Goal: Task Accomplishment & Management: Manage account settings

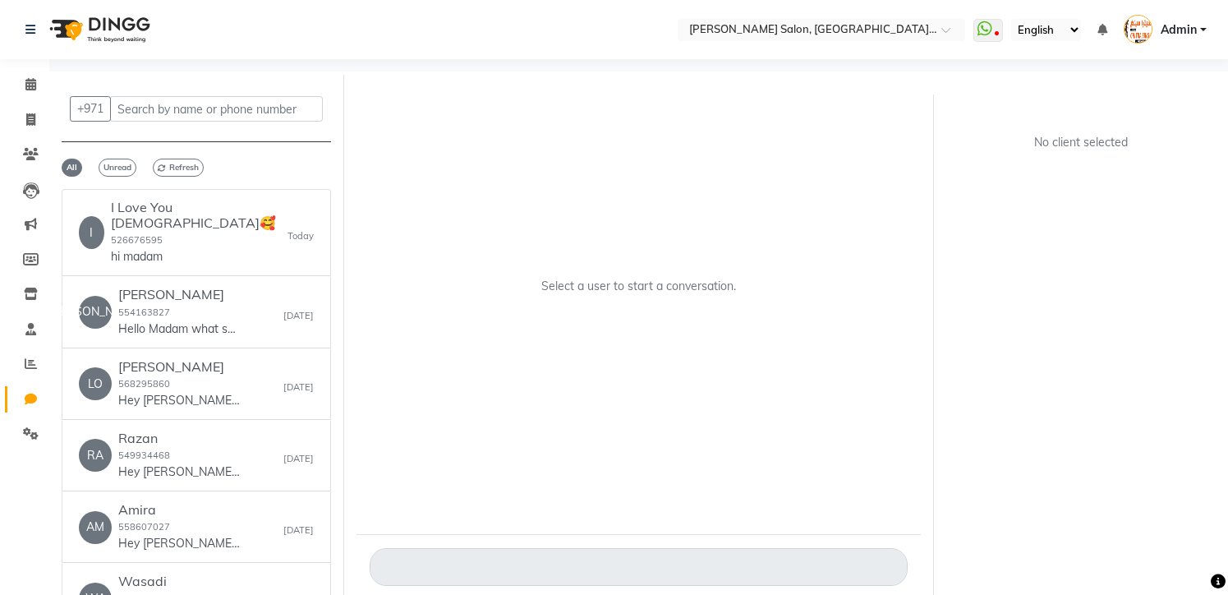
select select "100"
click at [180, 300] on div "jane 554163827 Hello Madam what services are you looking for?" at bounding box center [179, 312] width 123 height 50
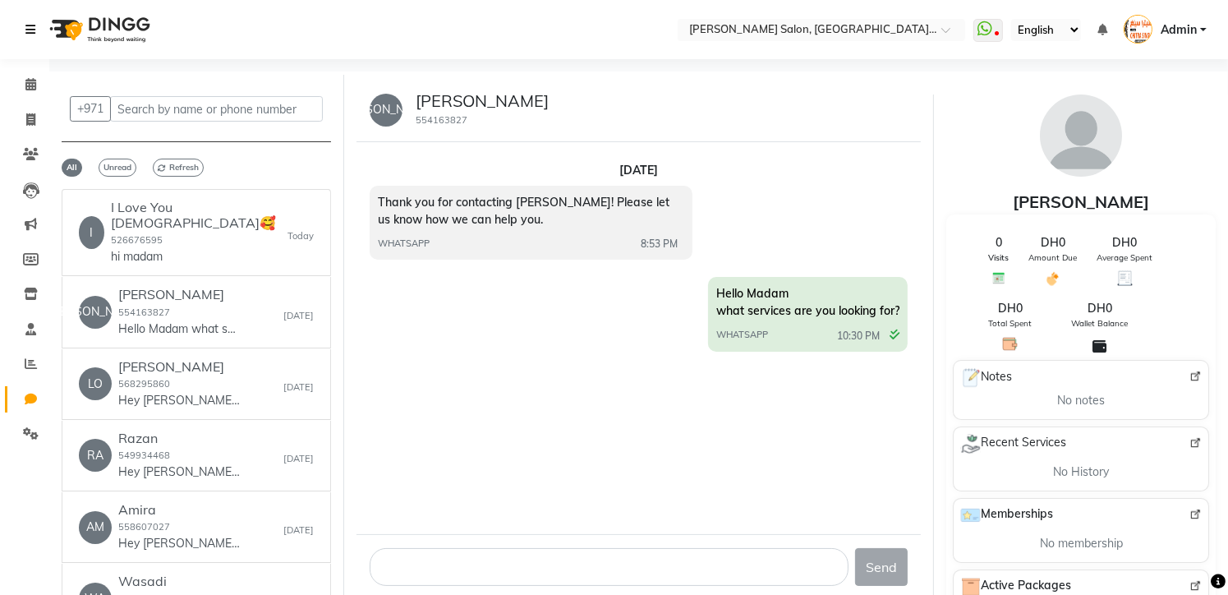
click at [30, 25] on icon at bounding box center [30, 30] width 10 height 12
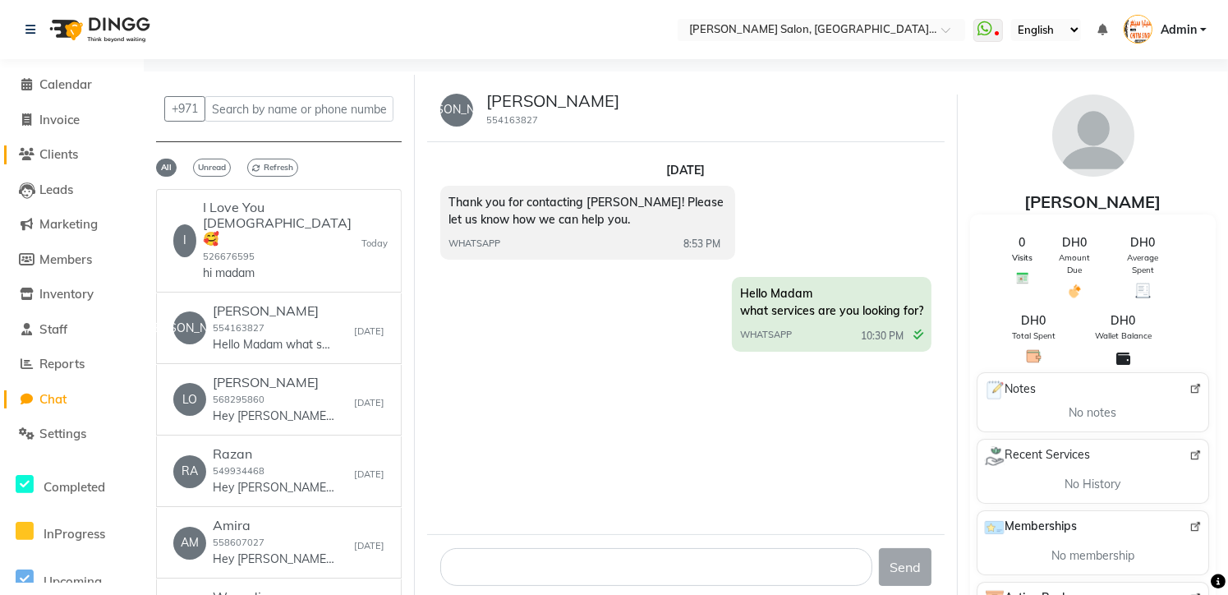
click at [72, 154] on span "Clients" at bounding box center [58, 154] width 39 height 16
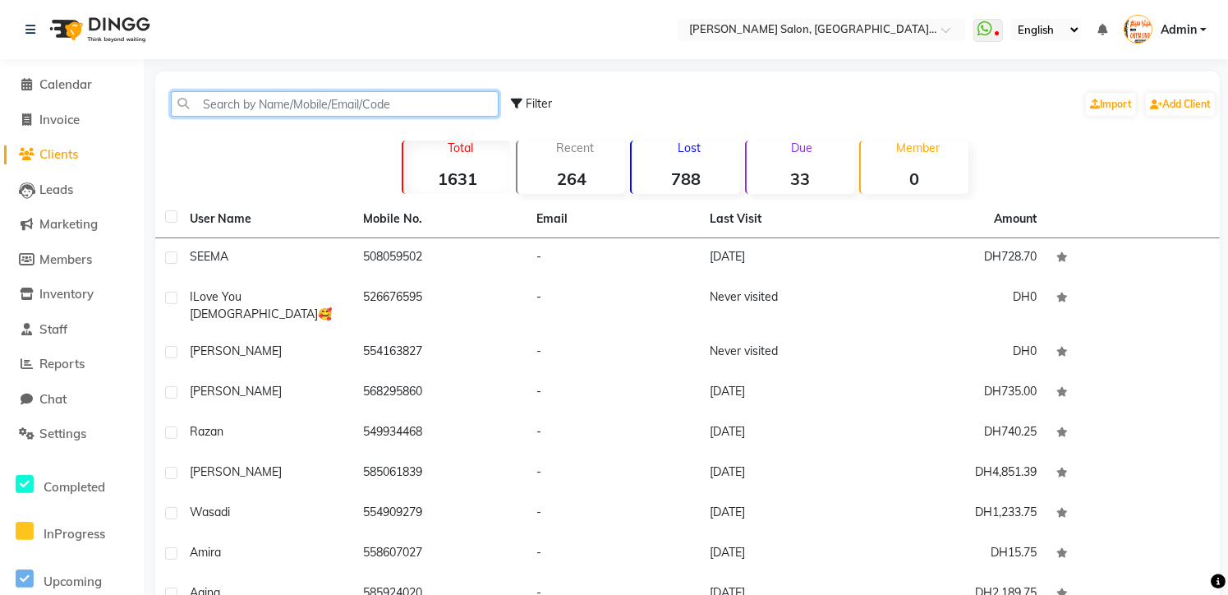
click at [235, 98] on input "text" at bounding box center [335, 103] width 328 height 25
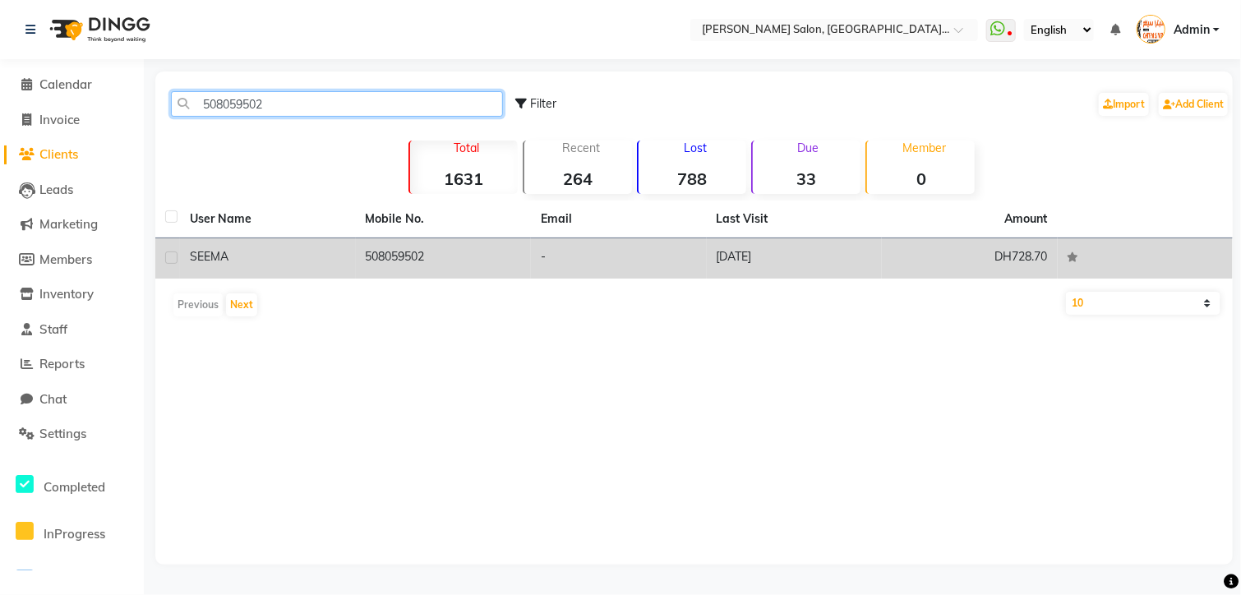
type input "508059502"
click at [435, 254] on td "508059502" at bounding box center [444, 258] width 176 height 40
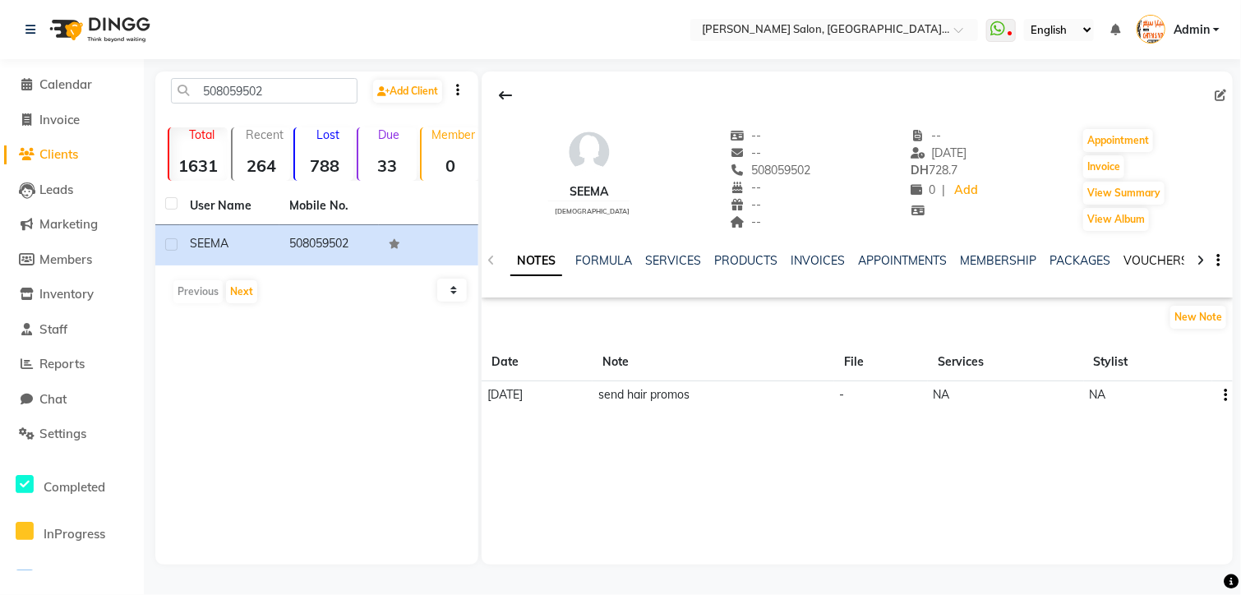
click at [1163, 262] on link "VOUCHERS" at bounding box center [1155, 260] width 65 height 15
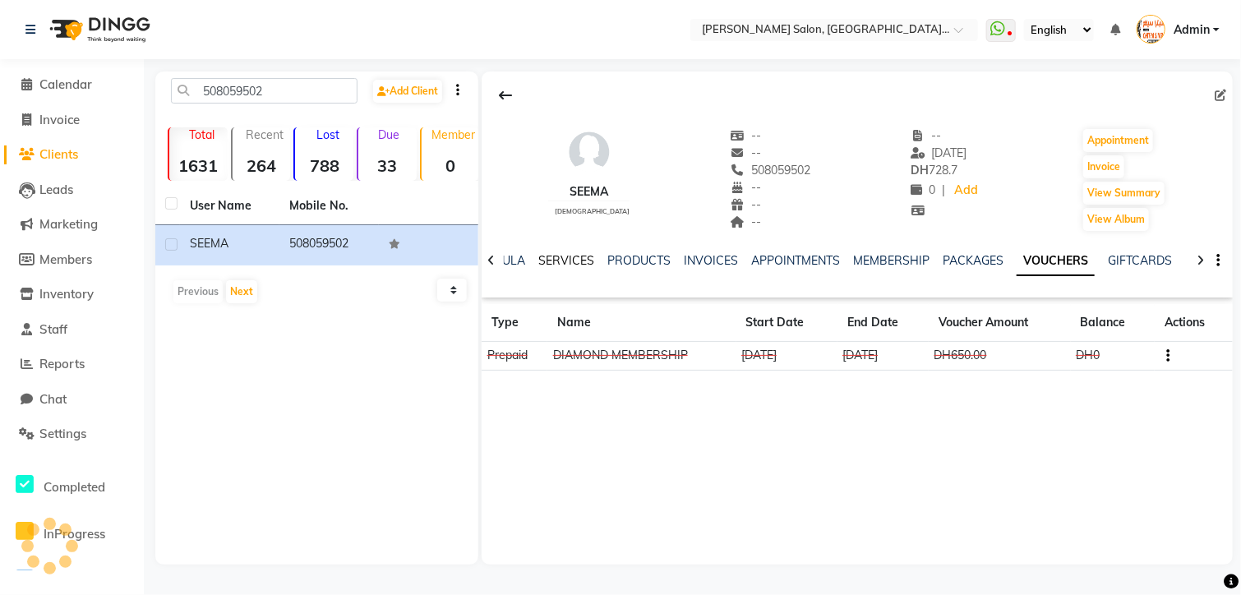
click at [569, 257] on link "SERVICES" at bounding box center [566, 260] width 56 height 15
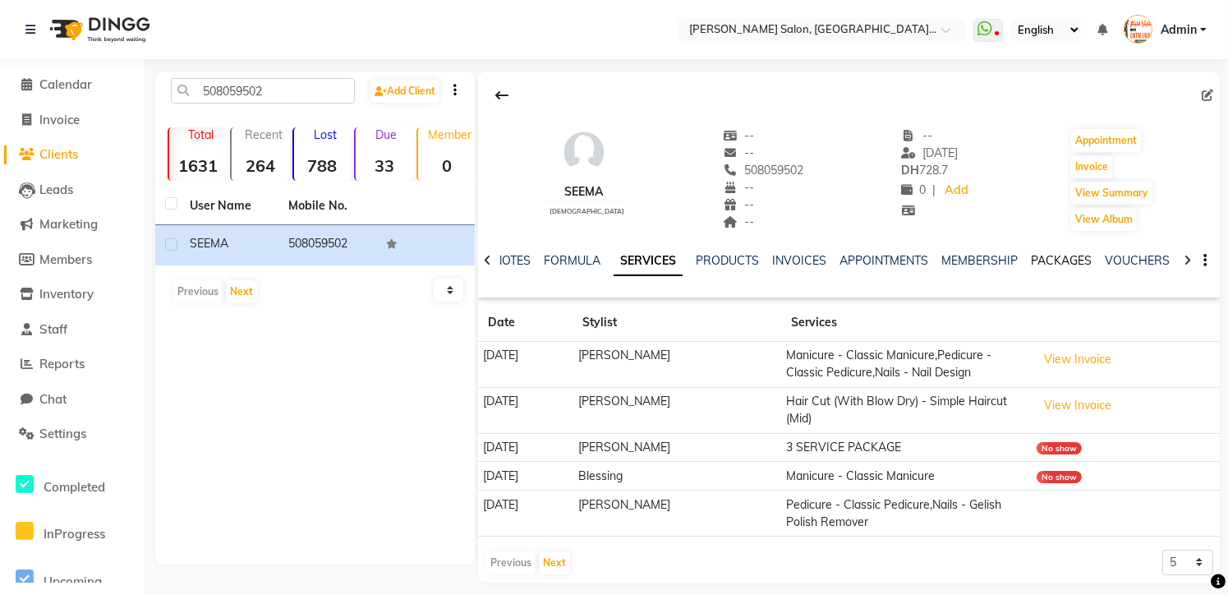
click at [1080, 263] on link "PACKAGES" at bounding box center [1061, 260] width 61 height 15
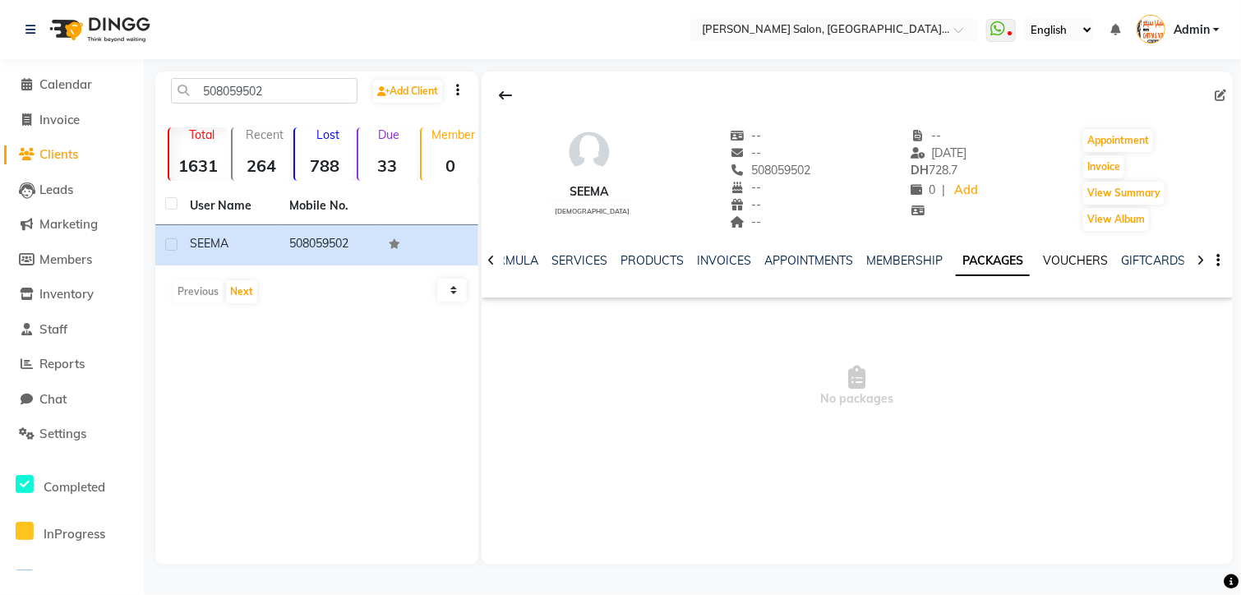
click at [1080, 263] on link "VOUCHERS" at bounding box center [1075, 260] width 65 height 15
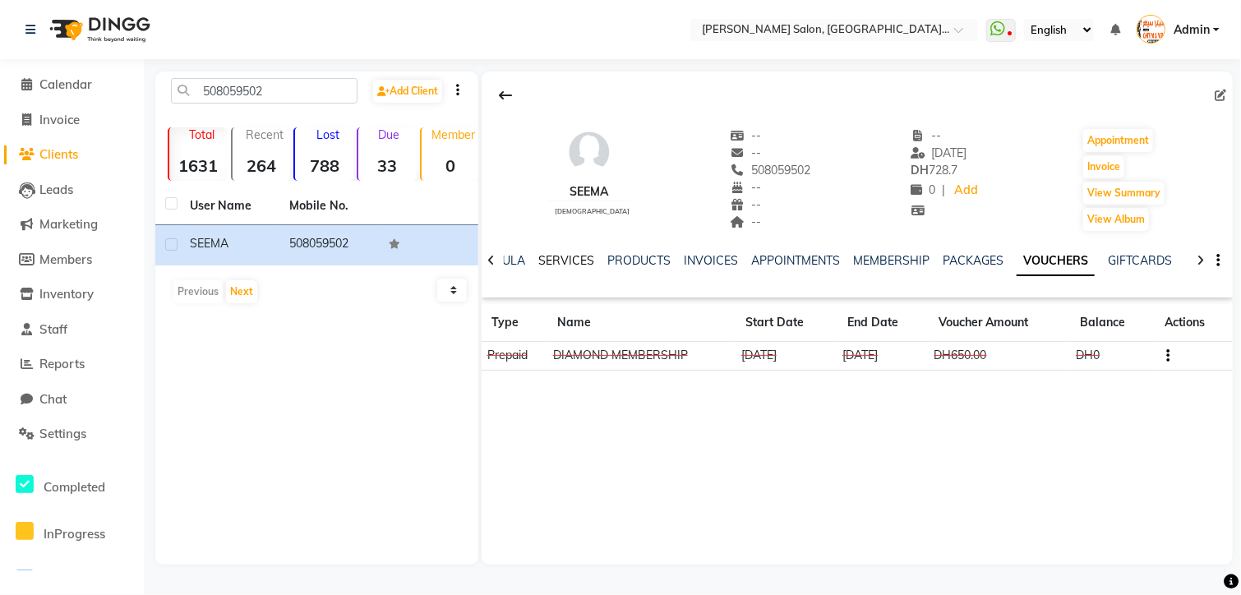
click at [574, 256] on link "SERVICES" at bounding box center [566, 260] width 56 height 15
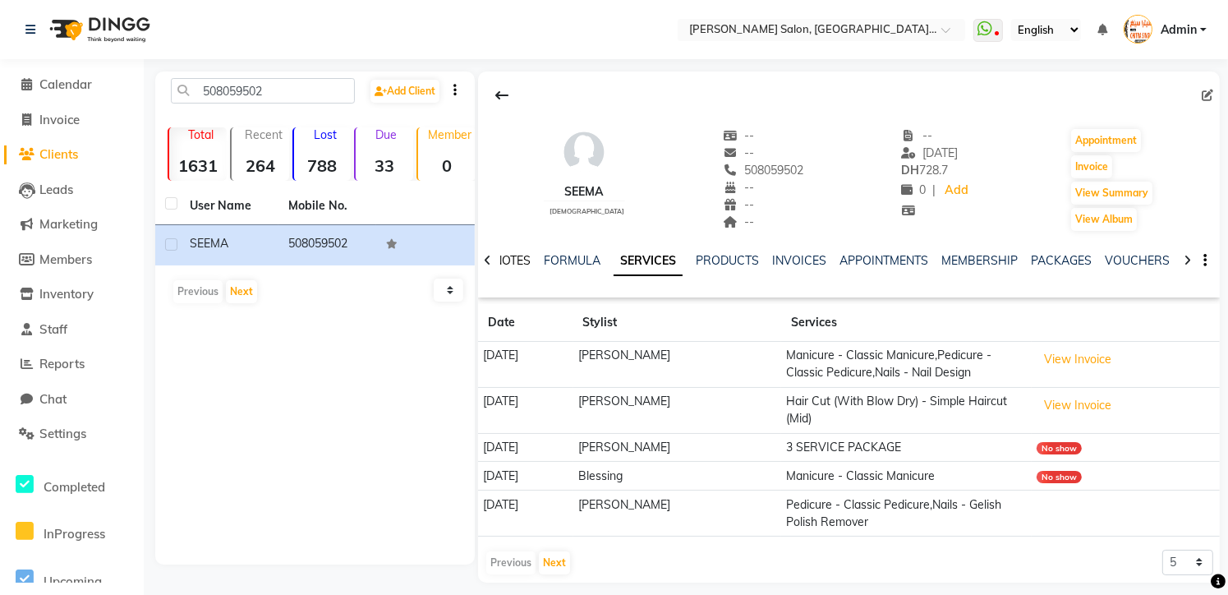
click at [518, 262] on link "NOTES" at bounding box center [512, 260] width 37 height 15
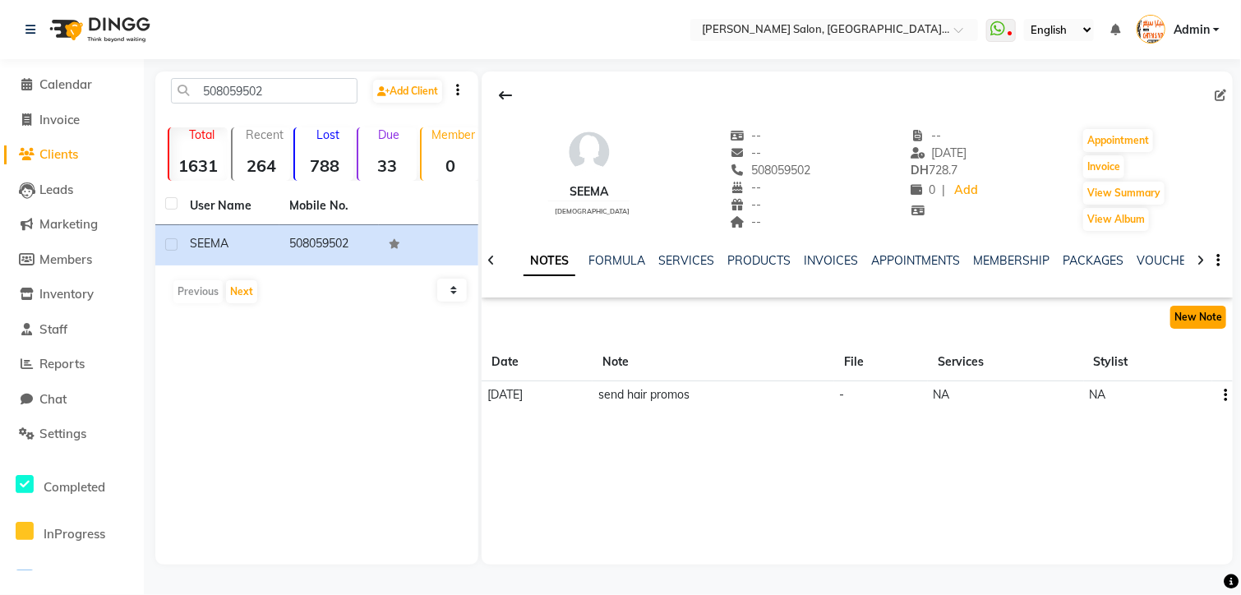
click at [1191, 320] on button "New Note" at bounding box center [1198, 317] width 56 height 23
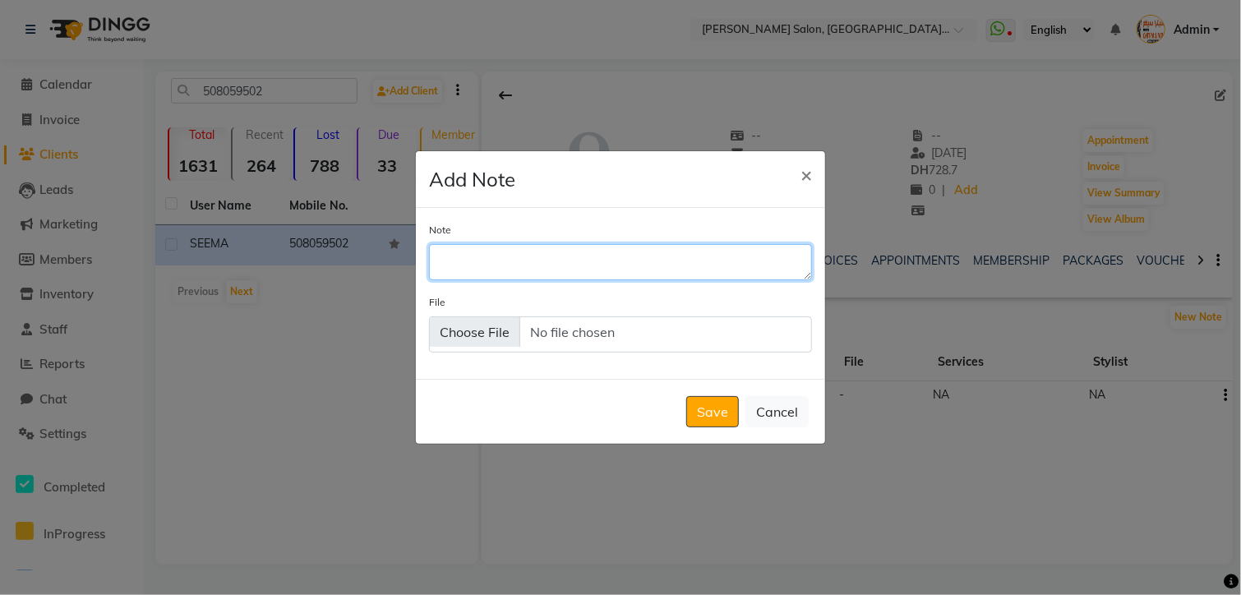
click at [546, 258] on textarea "Note" at bounding box center [620, 262] width 383 height 36
type textarea "sen"
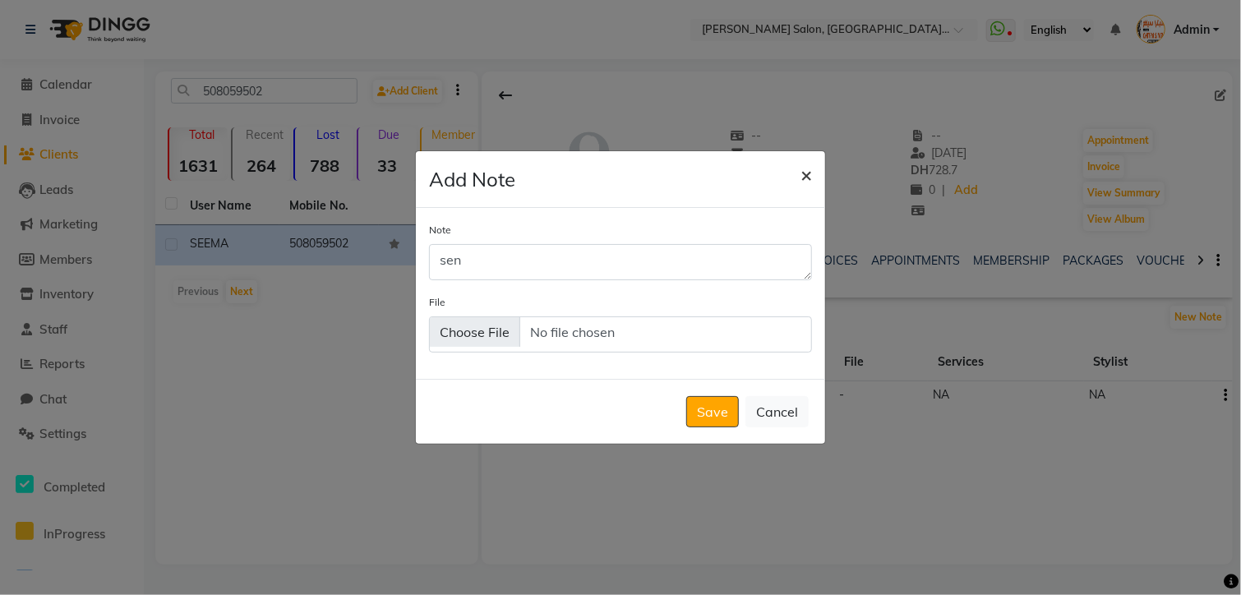
click at [808, 179] on span "×" at bounding box center [806, 174] width 12 height 25
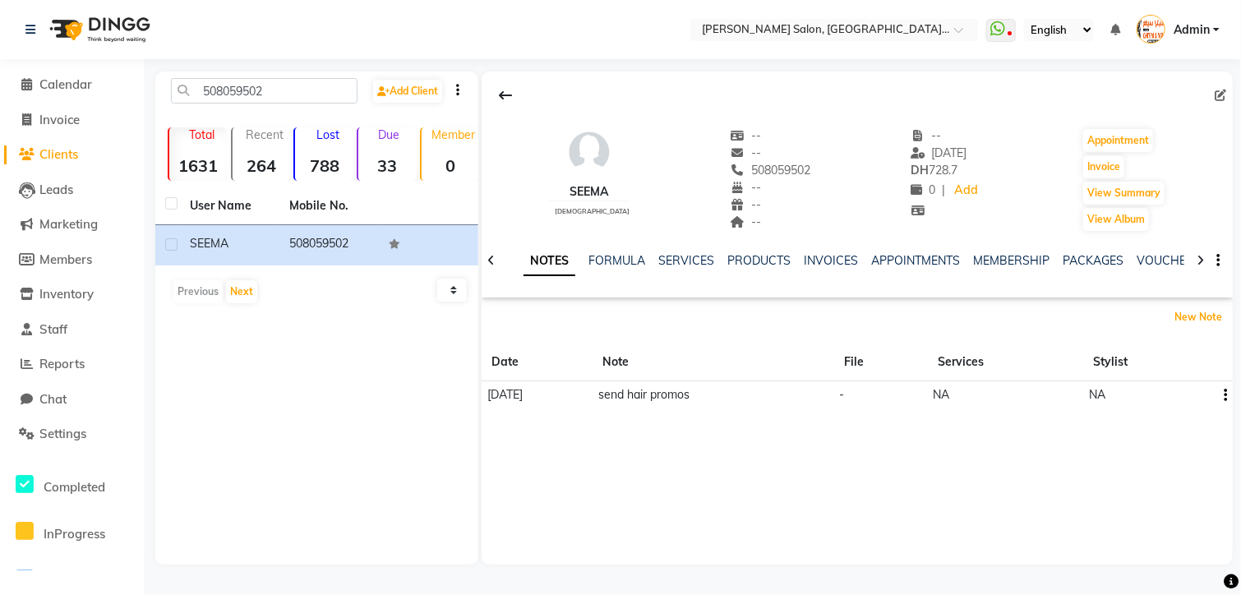
click at [1170, 306] on button "New Note" at bounding box center [1198, 317] width 56 height 23
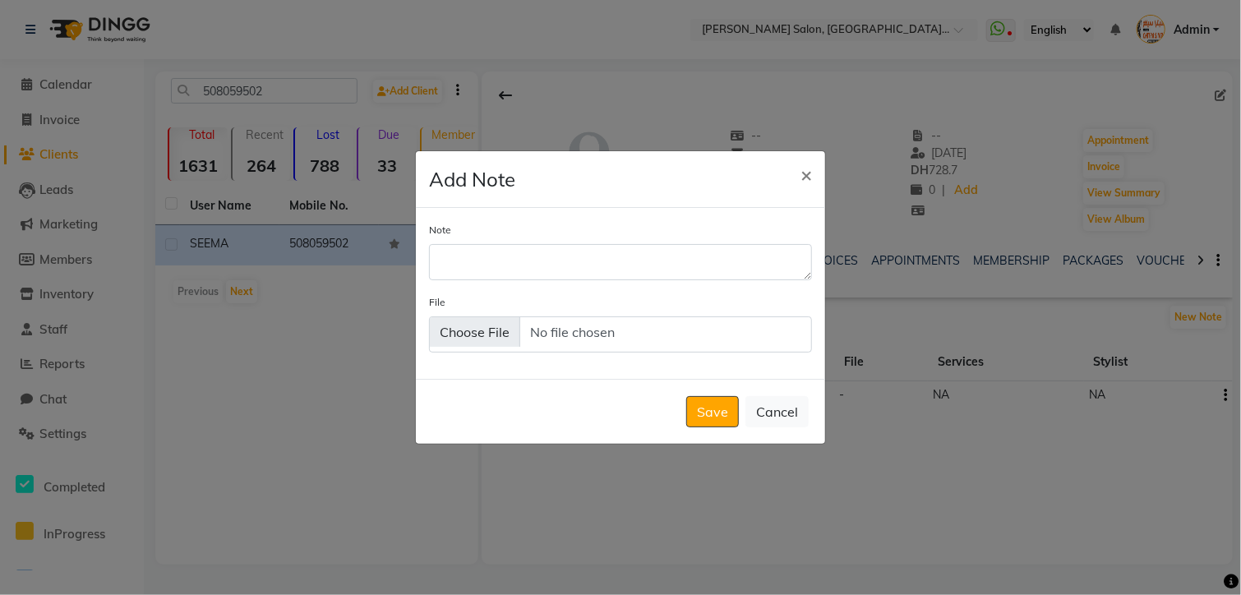
click at [808, 179] on span "×" at bounding box center [806, 174] width 12 height 25
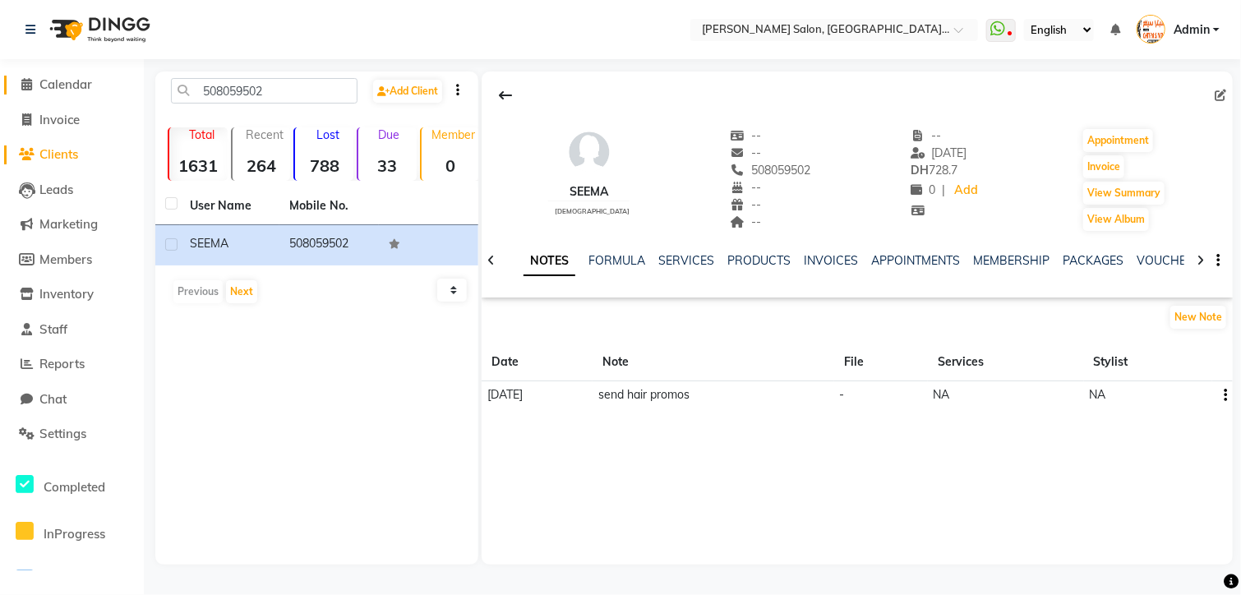
click at [25, 90] on icon at bounding box center [27, 84] width 11 height 12
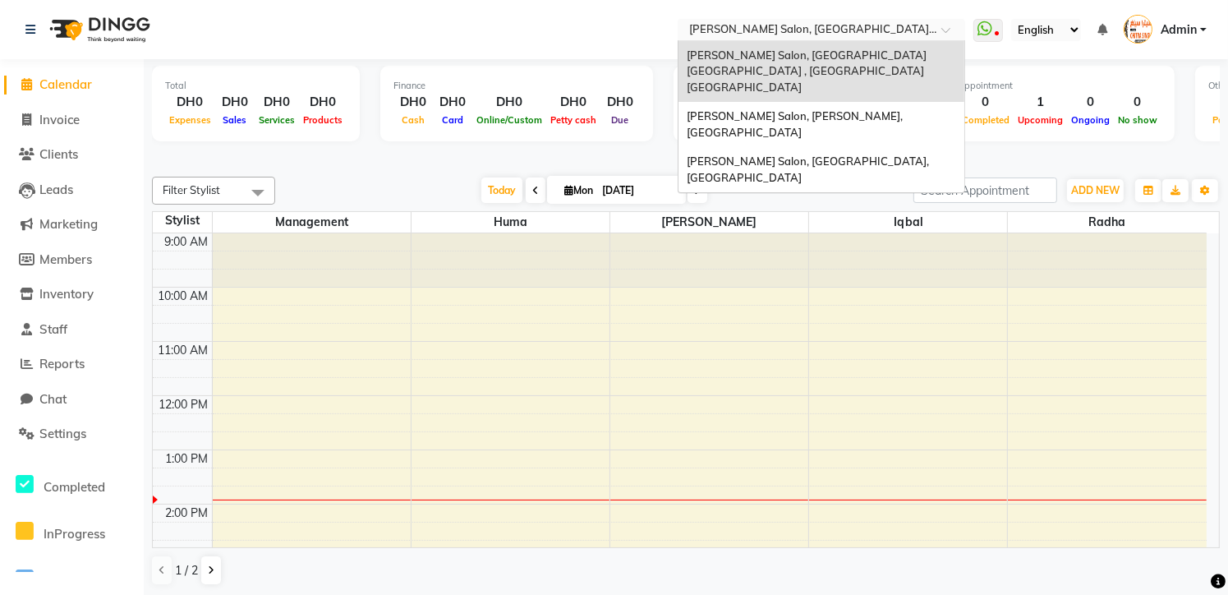
click at [951, 28] on span at bounding box center [951, 34] width 21 height 16
click at [920, 102] on div "Chitra Singh Salon, Abu Shagara, Abu Shagara" at bounding box center [822, 124] width 286 height 45
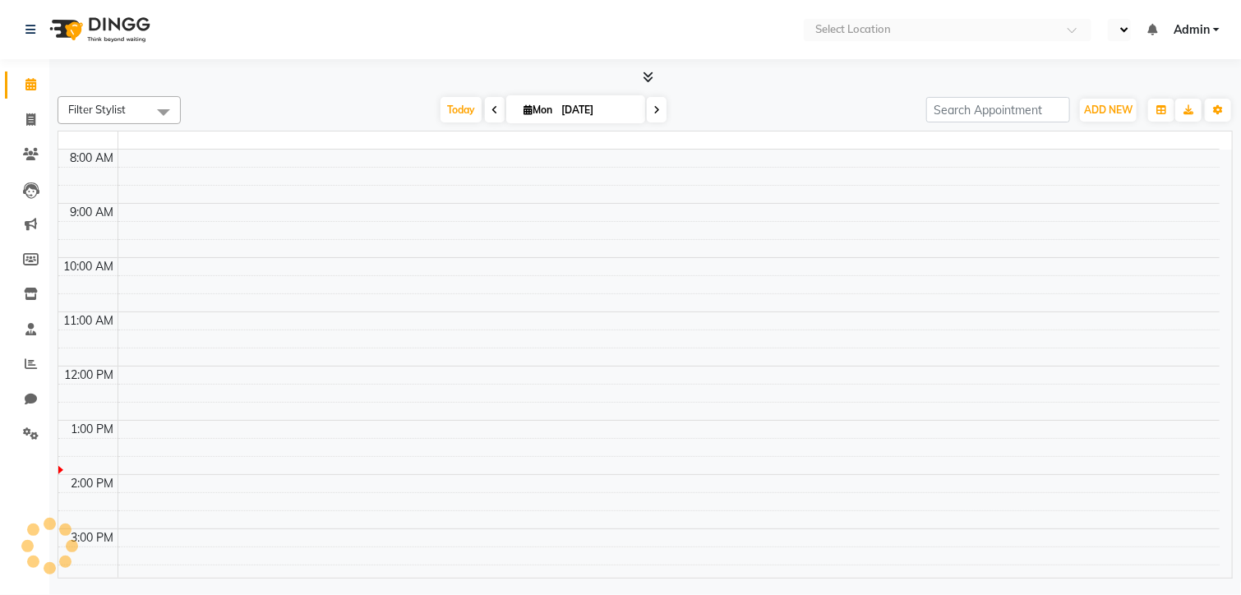
select select "en"
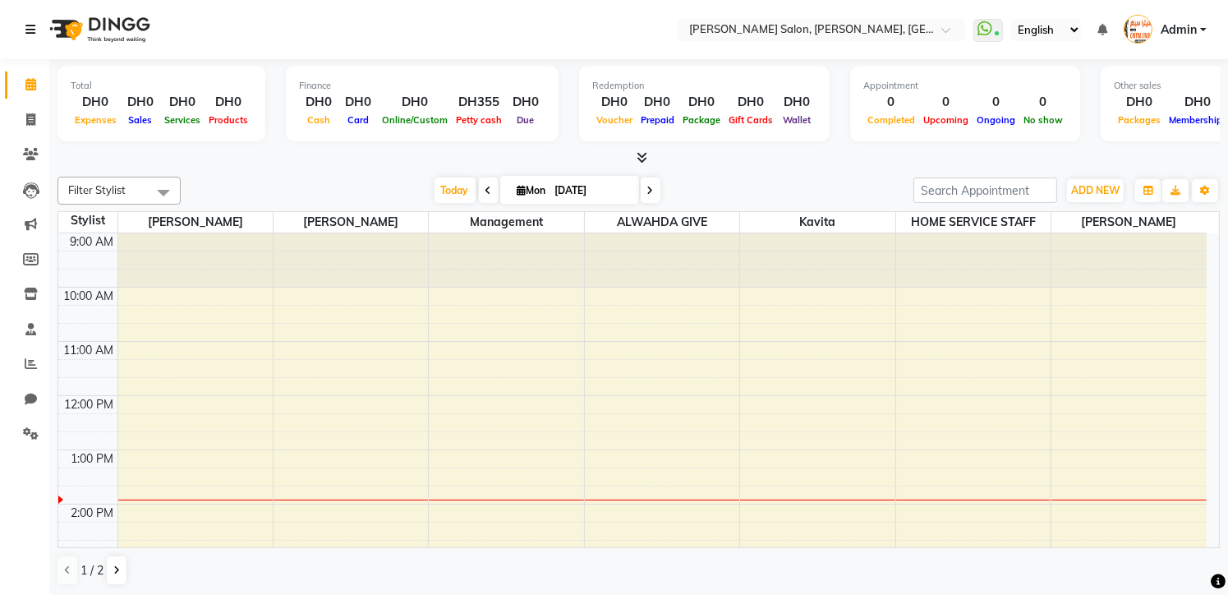
click at [32, 31] on icon at bounding box center [30, 30] width 10 height 12
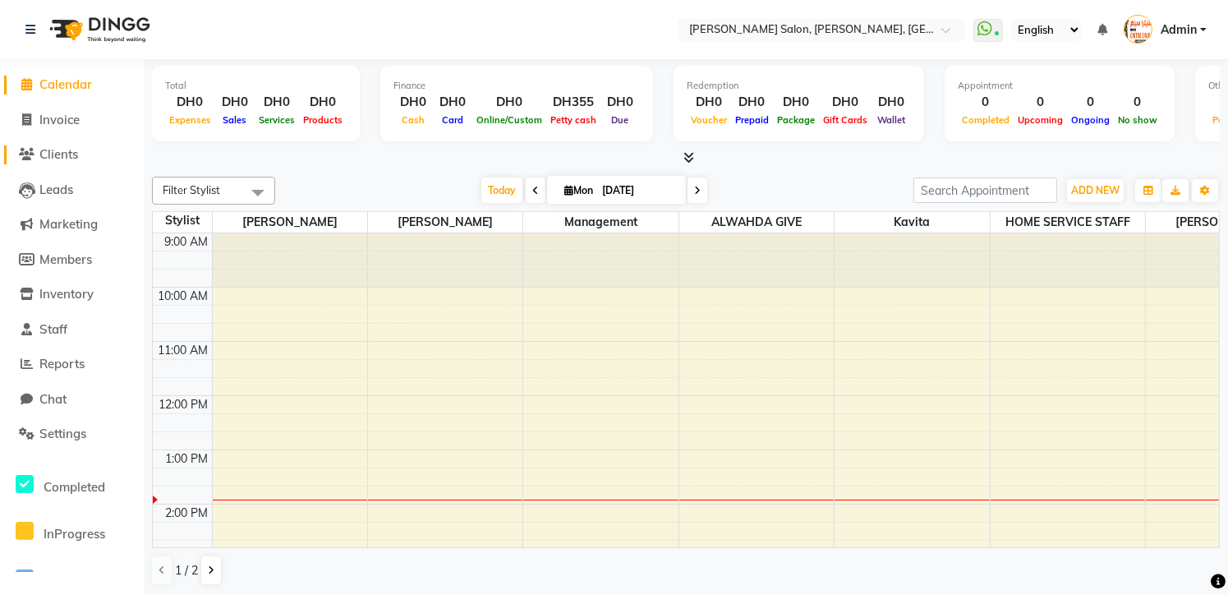
click at [70, 155] on span "Clients" at bounding box center [58, 154] width 39 height 16
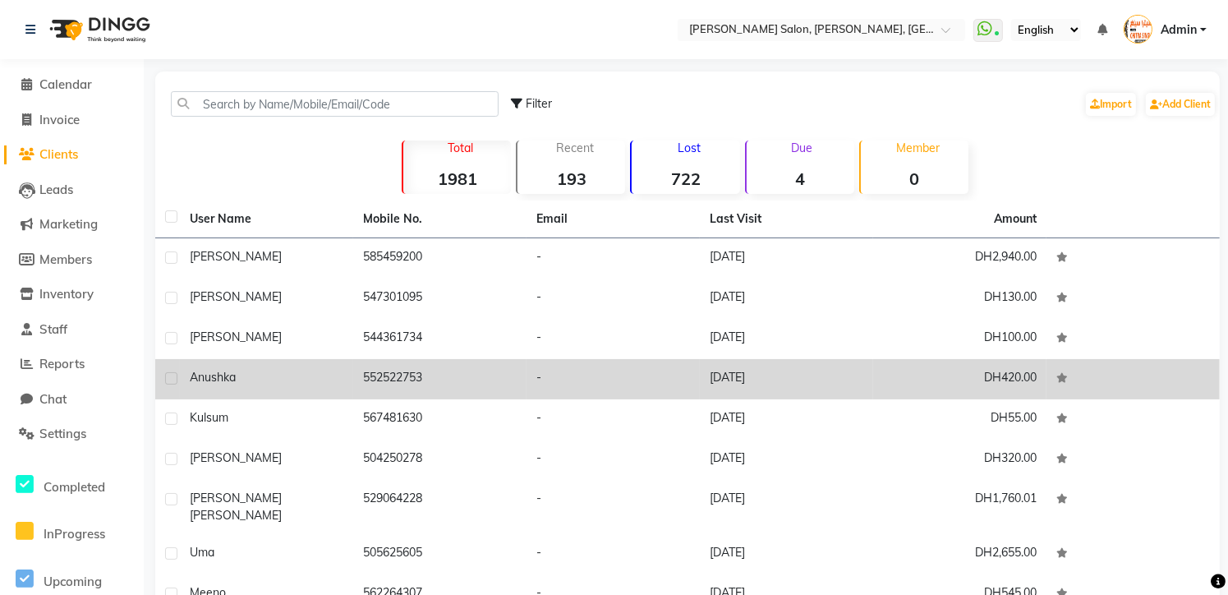
click at [269, 380] on div "Anushka" at bounding box center [267, 377] width 154 height 17
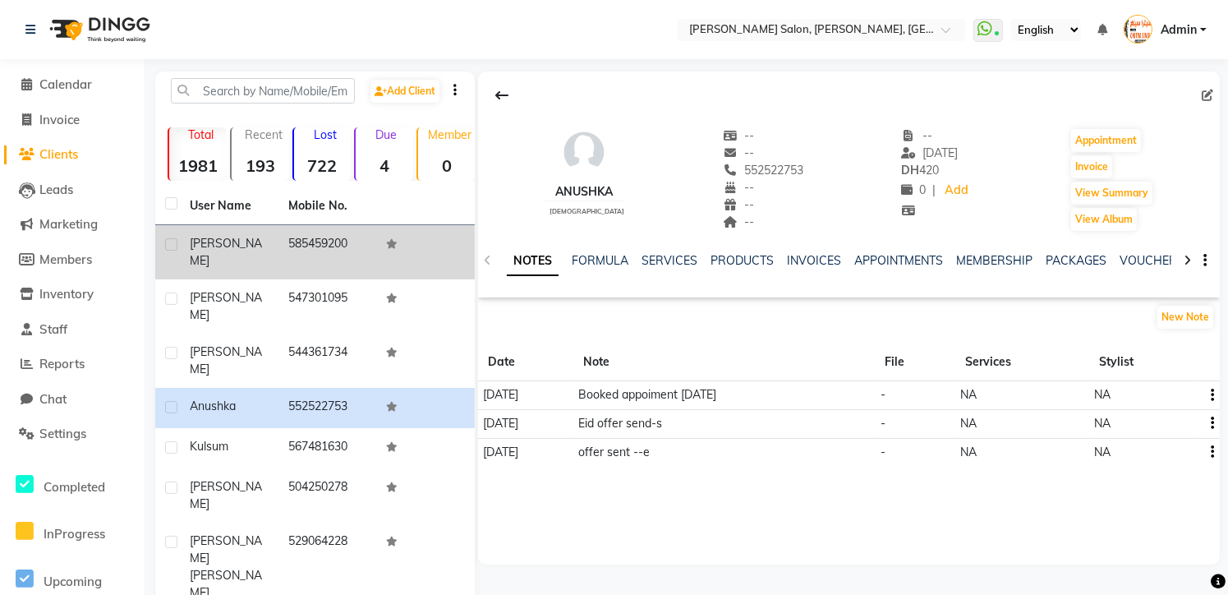
click at [224, 239] on div "Princy" at bounding box center [229, 252] width 79 height 35
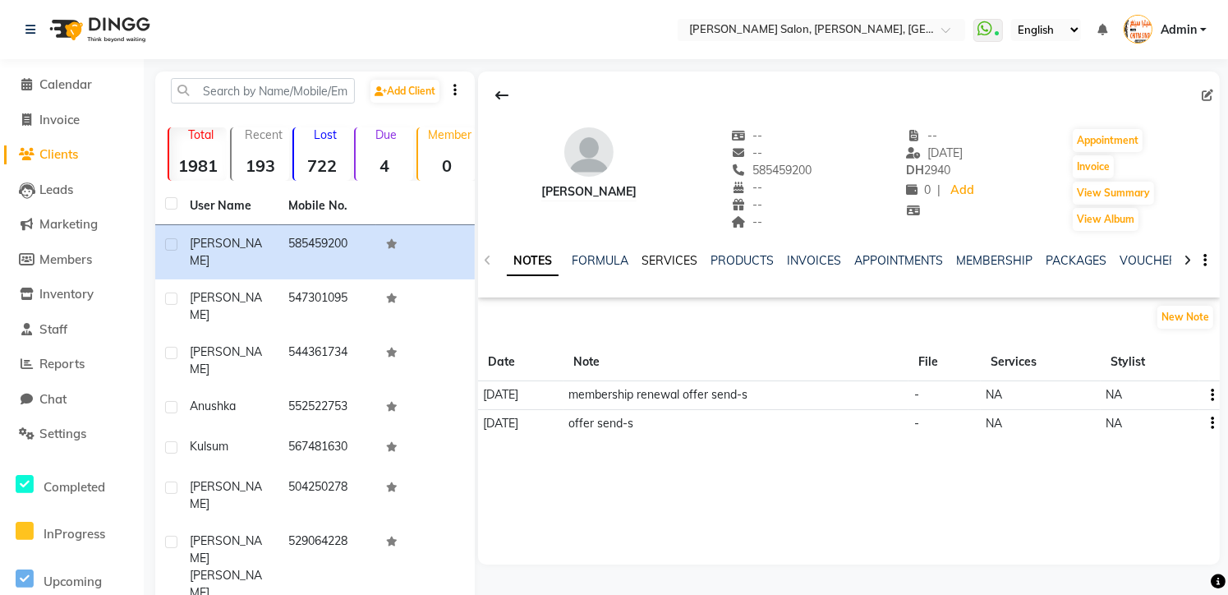
click at [669, 253] on link "SERVICES" at bounding box center [670, 260] width 56 height 15
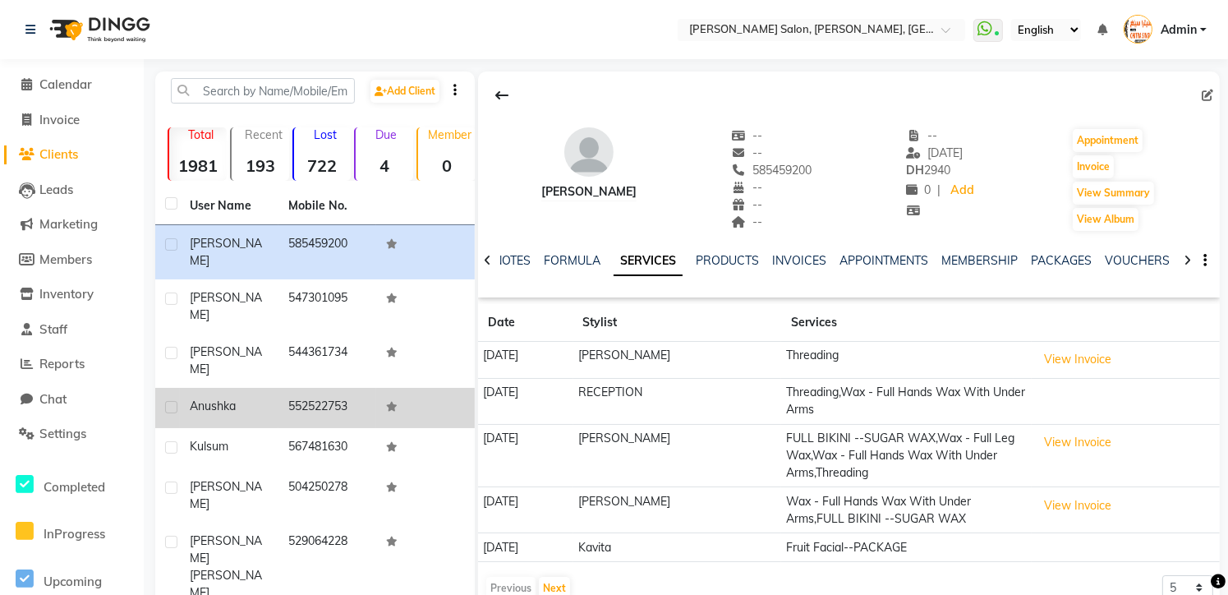
click at [231, 398] on span "Anushka" at bounding box center [213, 405] width 46 height 15
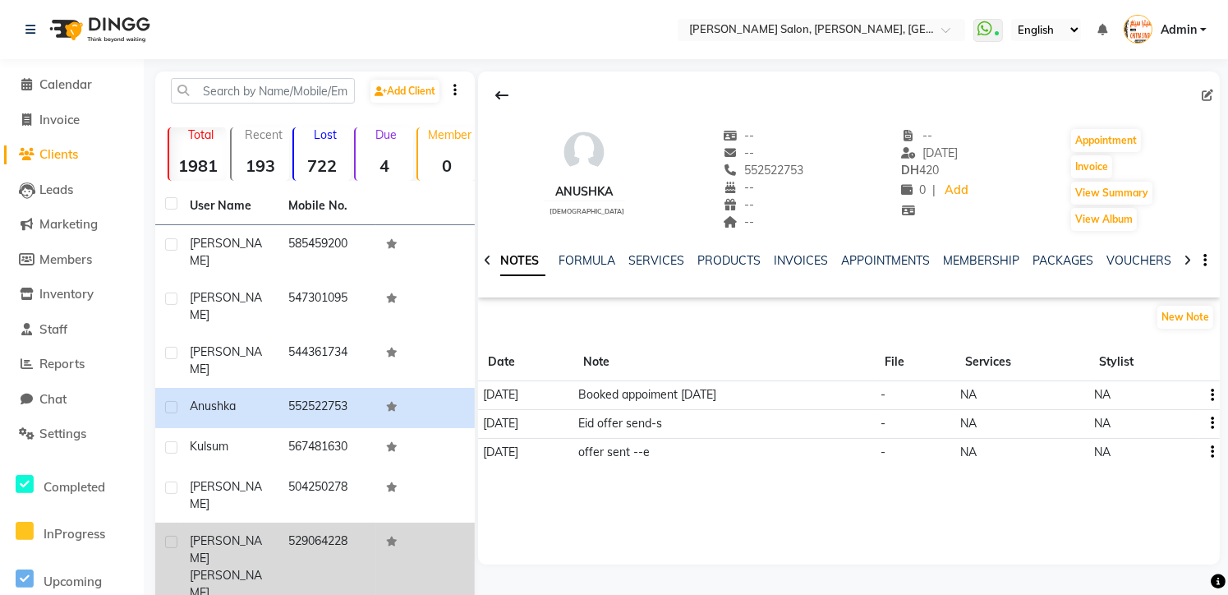
click at [320, 522] on td "529064228" at bounding box center [328, 566] width 99 height 89
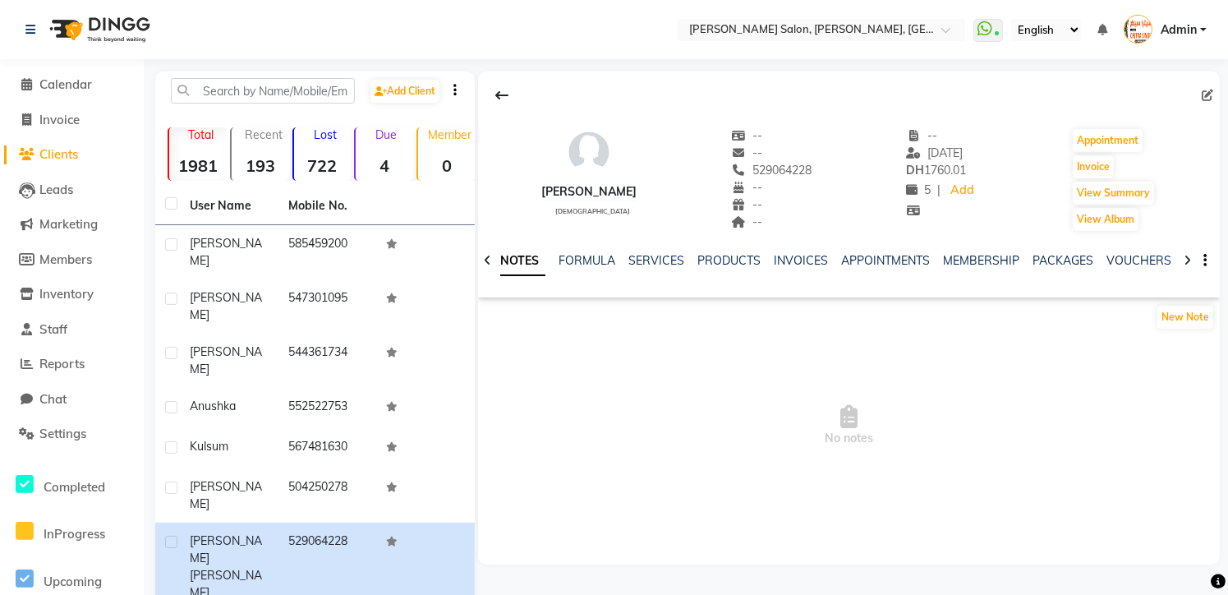
click at [661, 251] on div "NOTES FORMULA SERVICES PRODUCTS INVOICES APPOINTMENTS MEMBERSHIP PACKAGES VOUCH…" at bounding box center [849, 260] width 742 height 57
click at [661, 262] on link "SERVICES" at bounding box center [656, 260] width 56 height 15
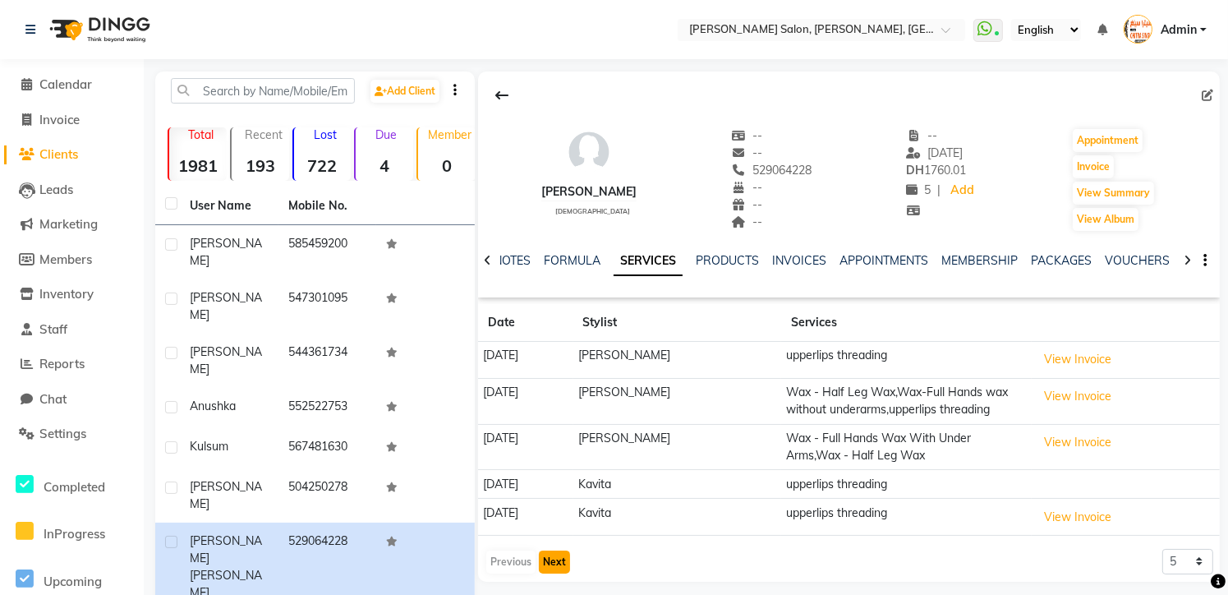
click at [559, 558] on button "Next" at bounding box center [554, 561] width 31 height 23
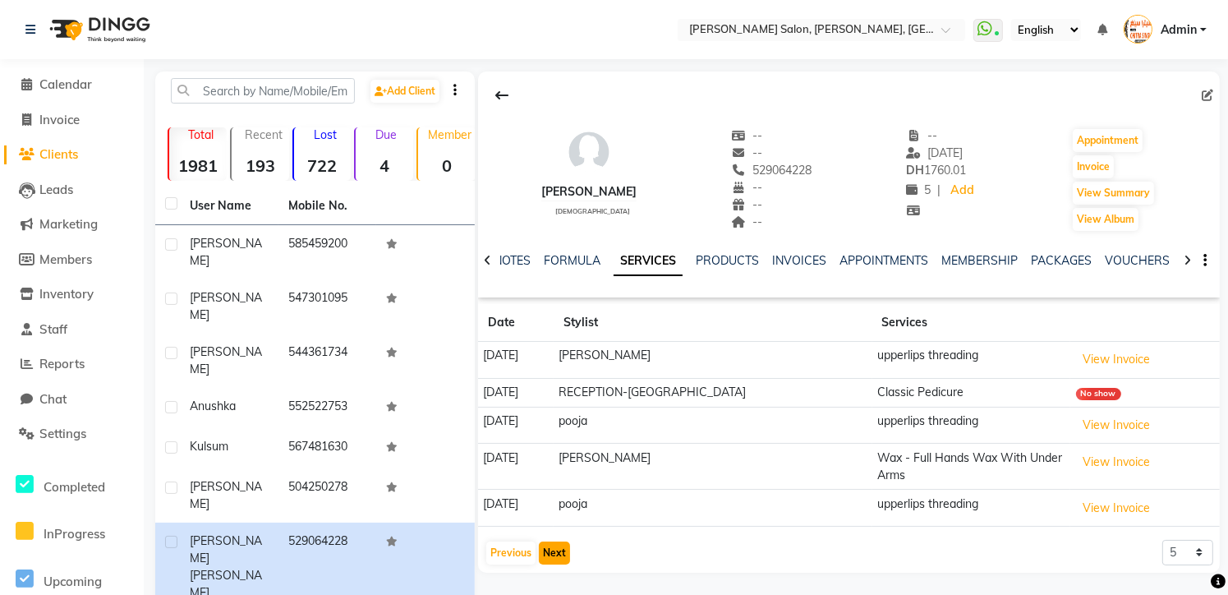
click at [559, 546] on button "Next" at bounding box center [554, 552] width 31 height 23
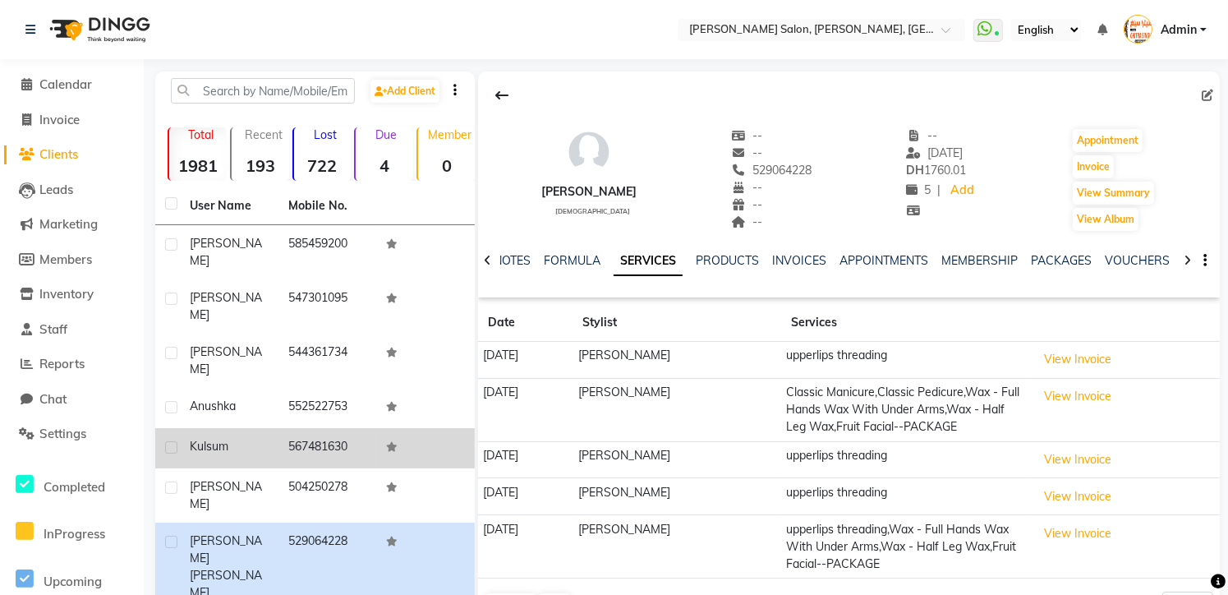
click at [348, 428] on td "567481630" at bounding box center [328, 448] width 99 height 40
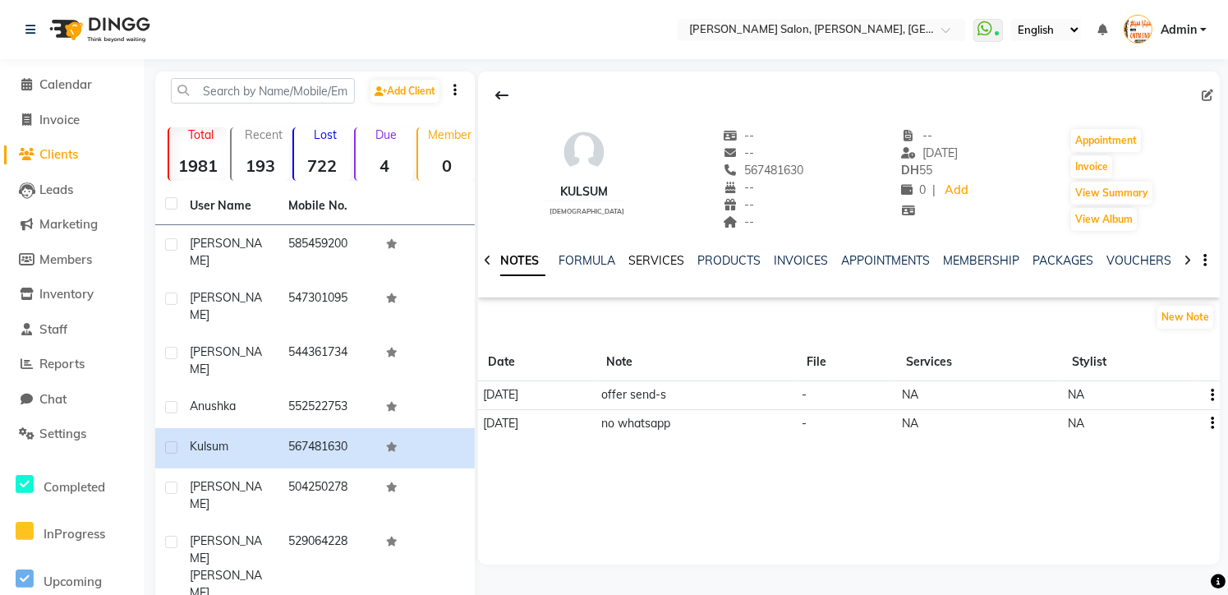
click at [658, 265] on link "SERVICES" at bounding box center [656, 260] width 56 height 15
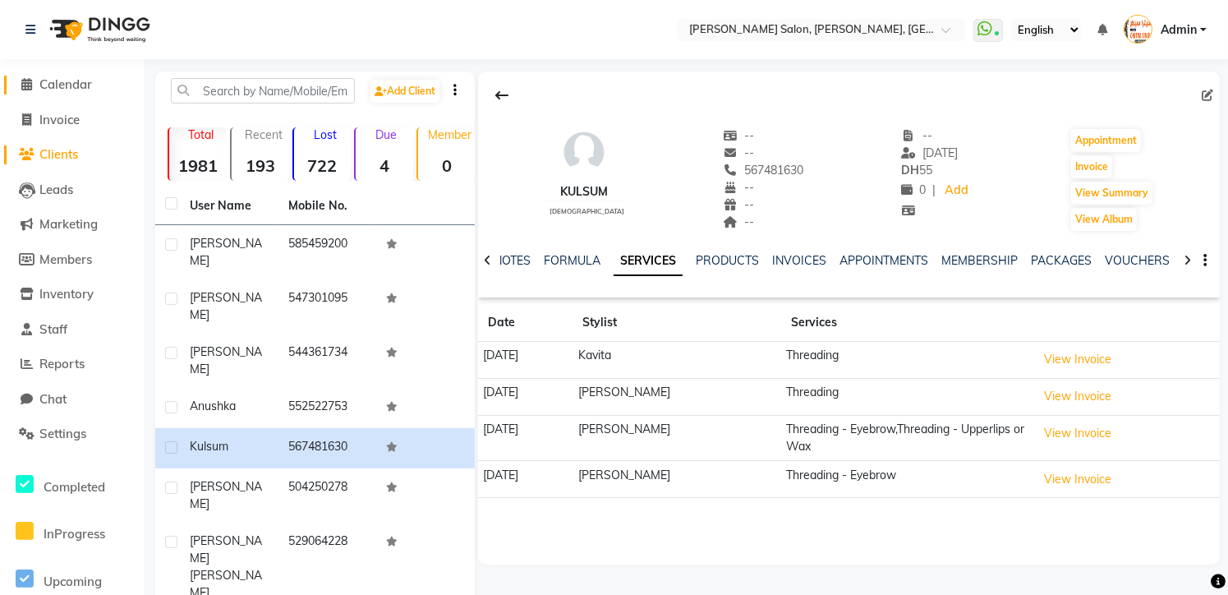
click at [30, 87] on icon at bounding box center [27, 84] width 11 height 12
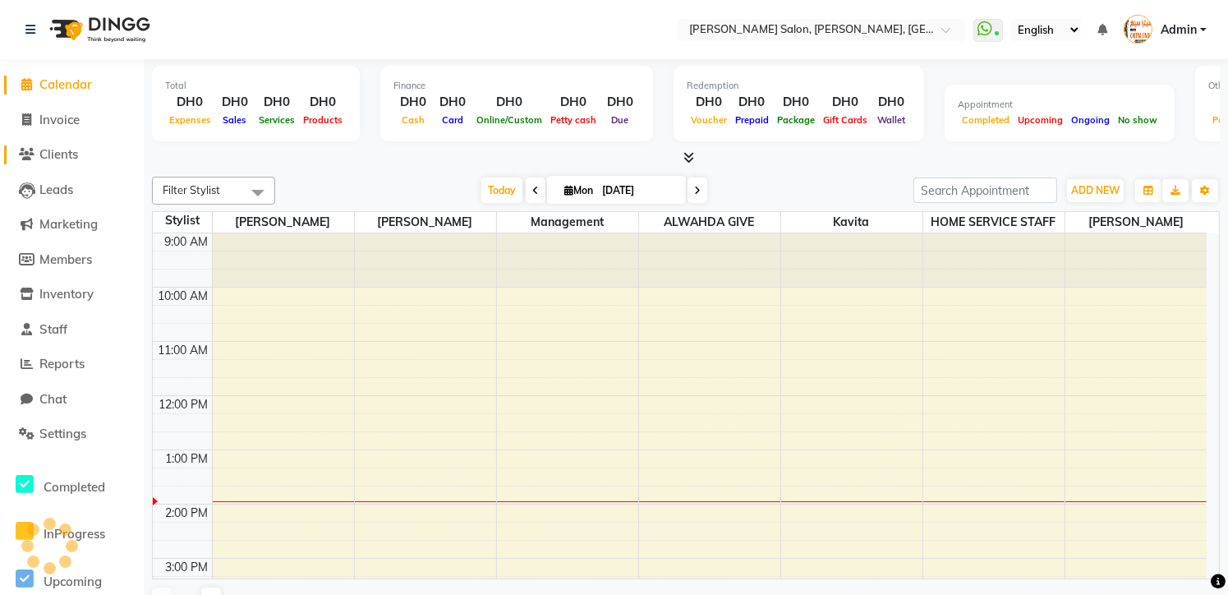
click at [66, 159] on span "Clients" at bounding box center [58, 154] width 39 height 16
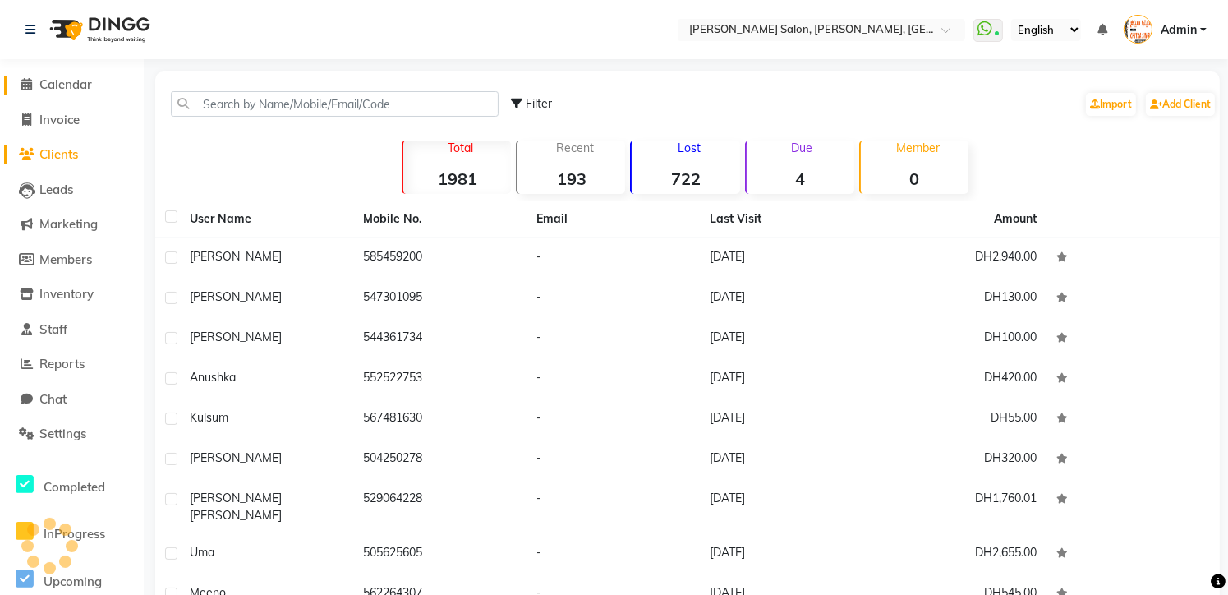
click at [26, 81] on icon at bounding box center [27, 84] width 11 height 12
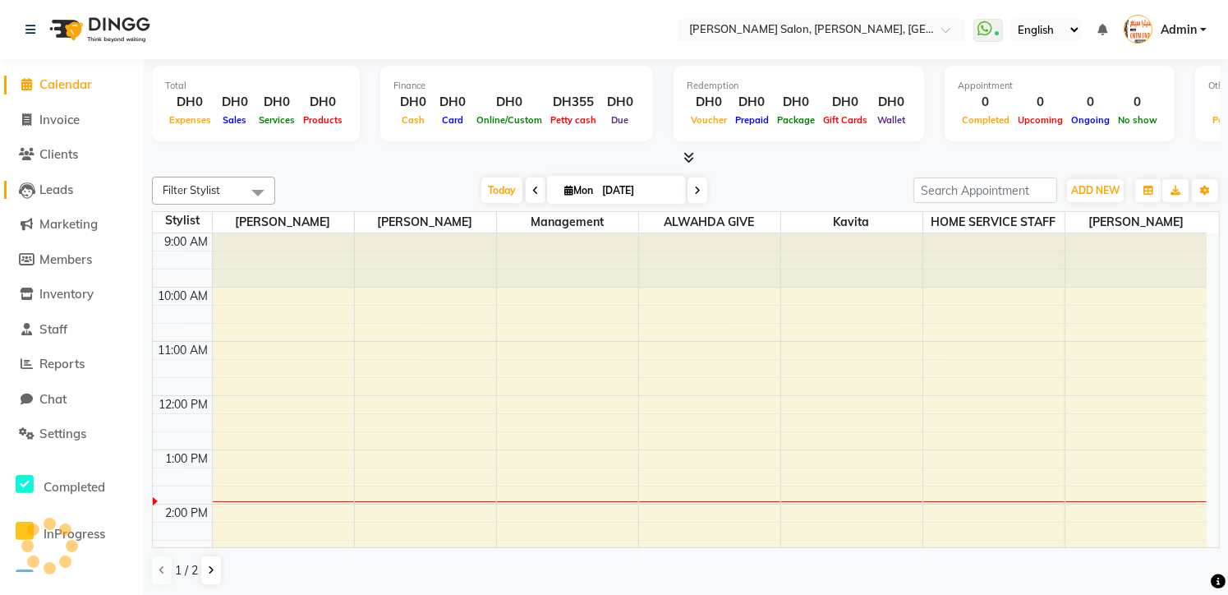
click at [59, 191] on span "Leads" at bounding box center [56, 190] width 34 height 16
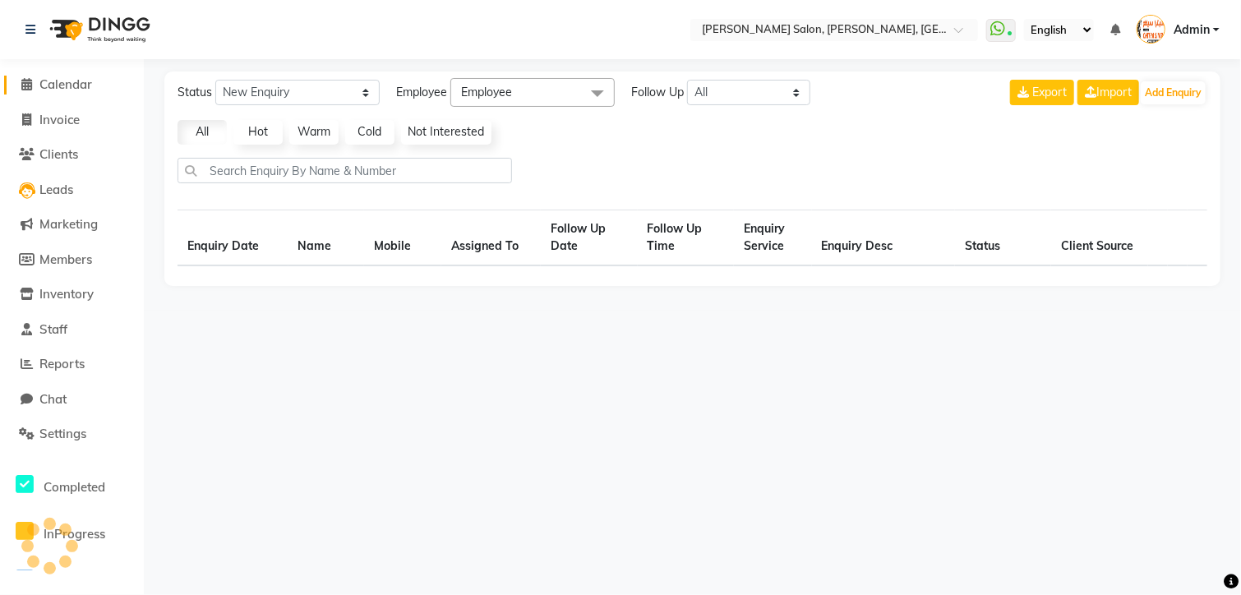
click at [30, 80] on icon at bounding box center [27, 84] width 11 height 12
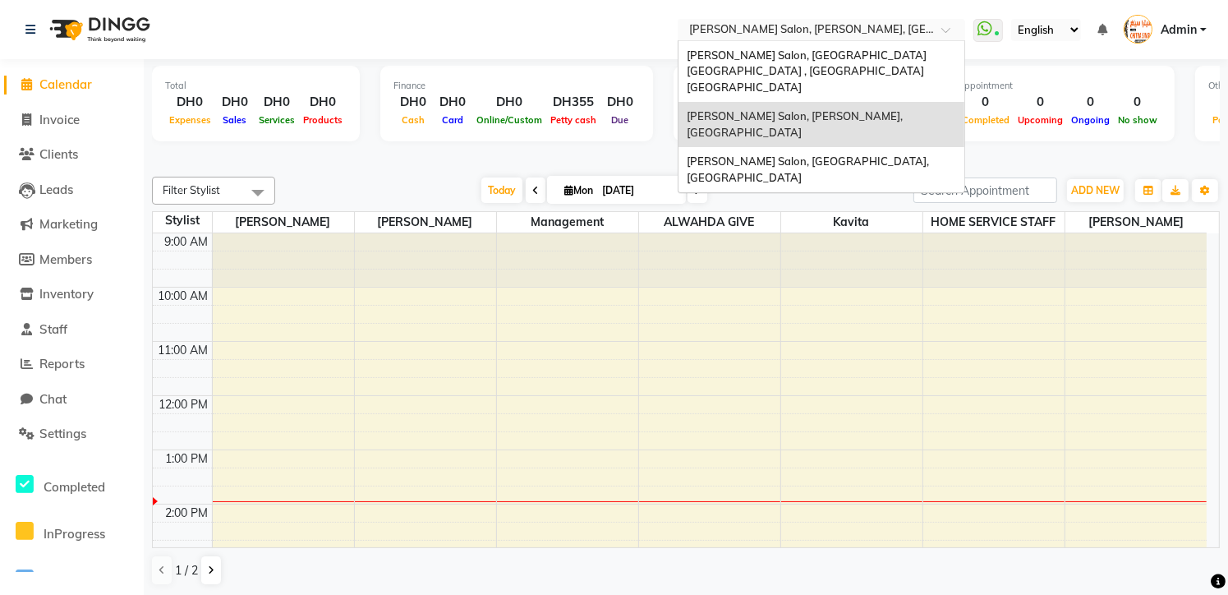
click at [940, 25] on div at bounding box center [822, 31] width 288 height 16
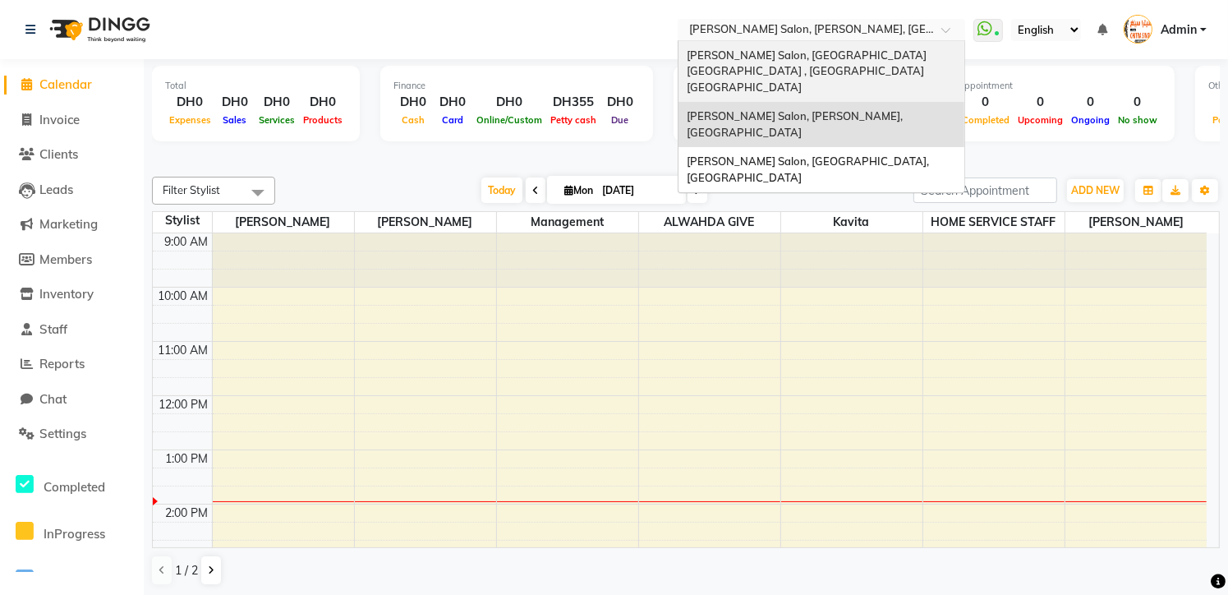
click at [913, 52] on span "[PERSON_NAME] Salon, [GEOGRAPHIC_DATA] [GEOGRAPHIC_DATA] , [GEOGRAPHIC_DATA] [G…" at bounding box center [808, 70] width 242 height 45
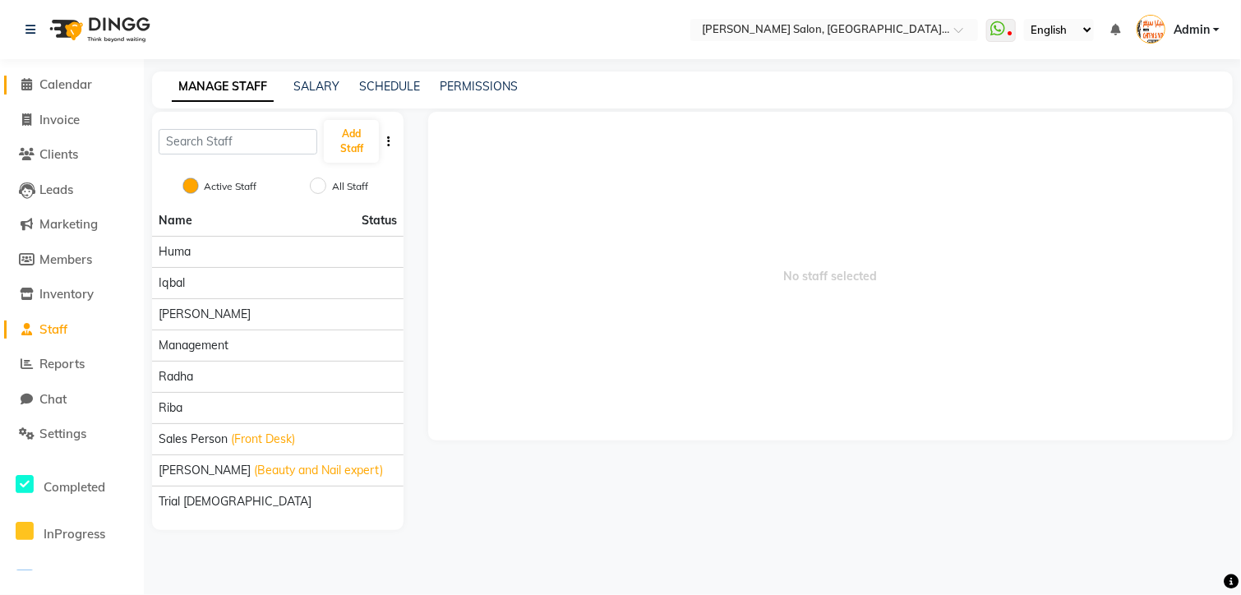
click at [27, 82] on icon at bounding box center [27, 84] width 11 height 12
